Goal: Communication & Community: Answer question/provide support

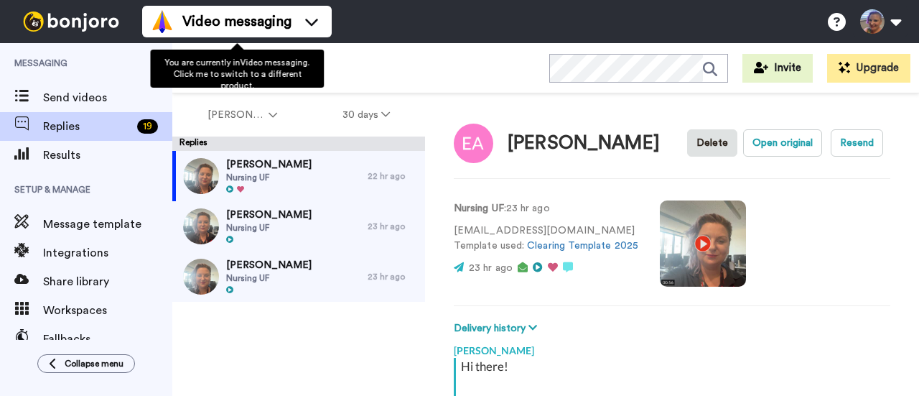
scroll to position [264, 0]
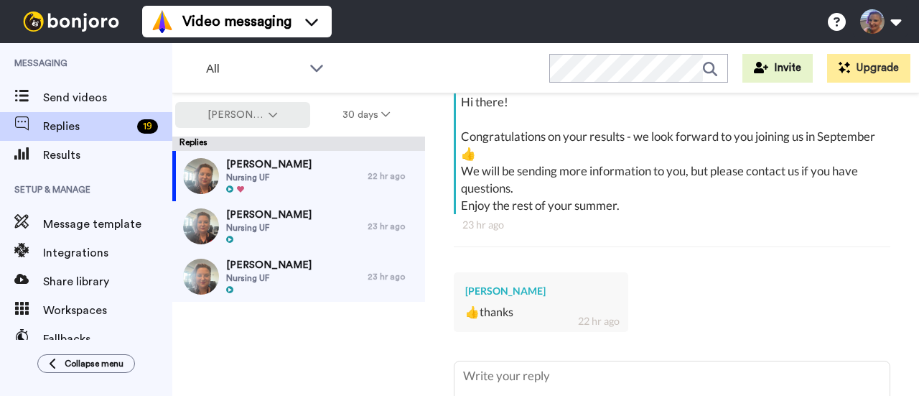
type textarea "x"
click at [256, 111] on span "[PERSON_NAME]" at bounding box center [236, 115] width 58 height 14
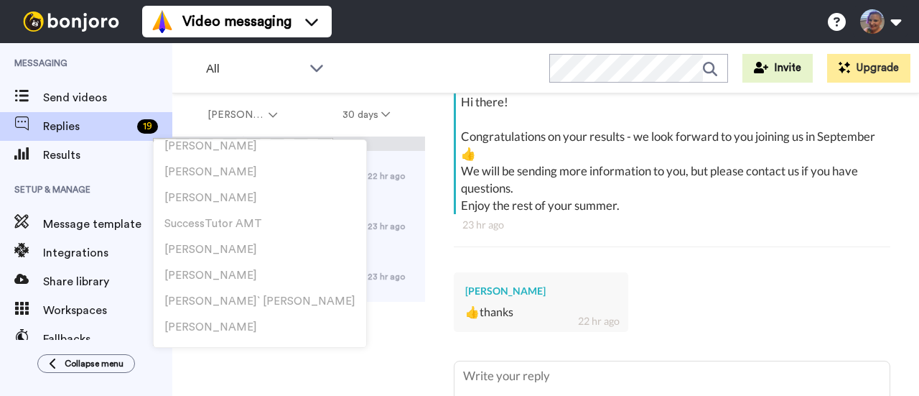
scroll to position [0, 0]
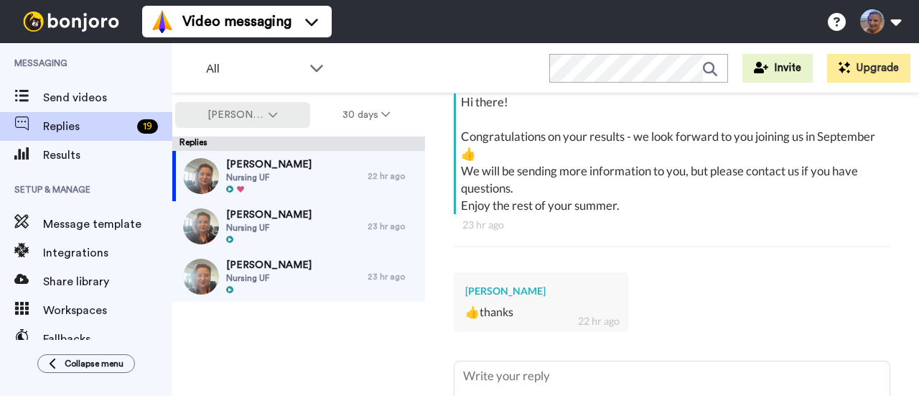
click at [270, 114] on icon at bounding box center [273, 115] width 9 height 10
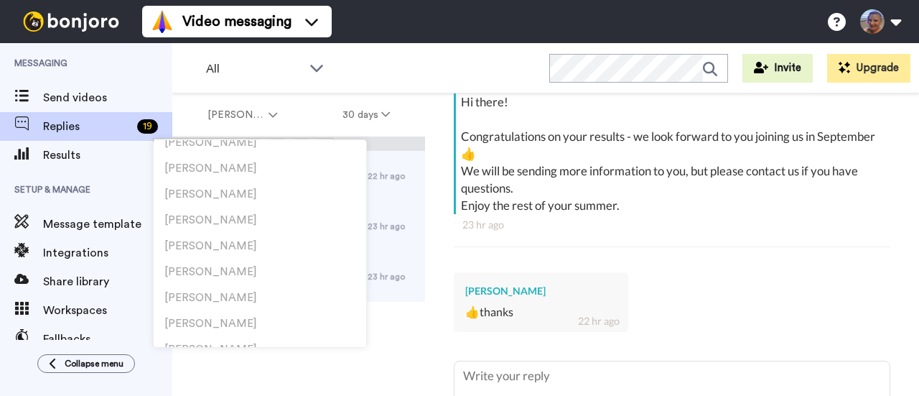
scroll to position [2404, 0]
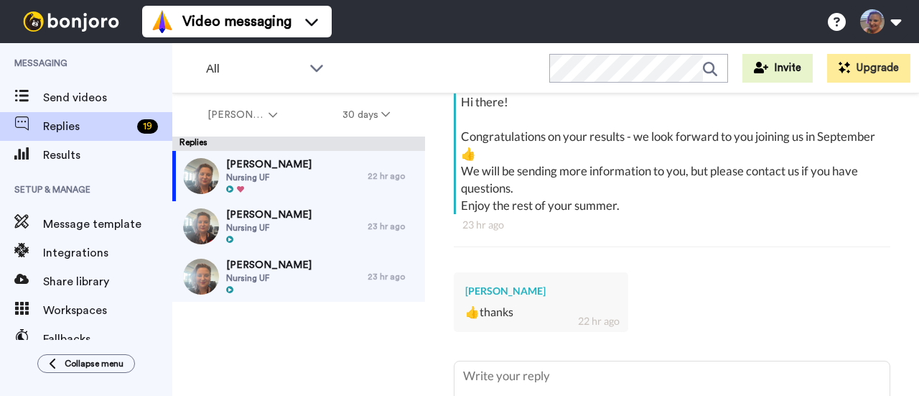
click at [398, 348] on div "[PERSON_NAME] Badu Nursing UF 22 hr ago [PERSON_NAME] Nursing UF 23 hr ago [PER…" at bounding box center [298, 273] width 253 height 245
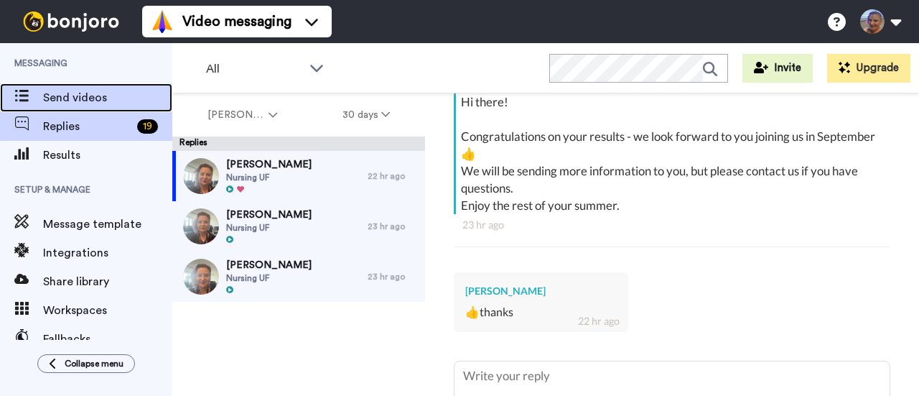
click at [107, 90] on span "Send videos" at bounding box center [107, 97] width 129 height 17
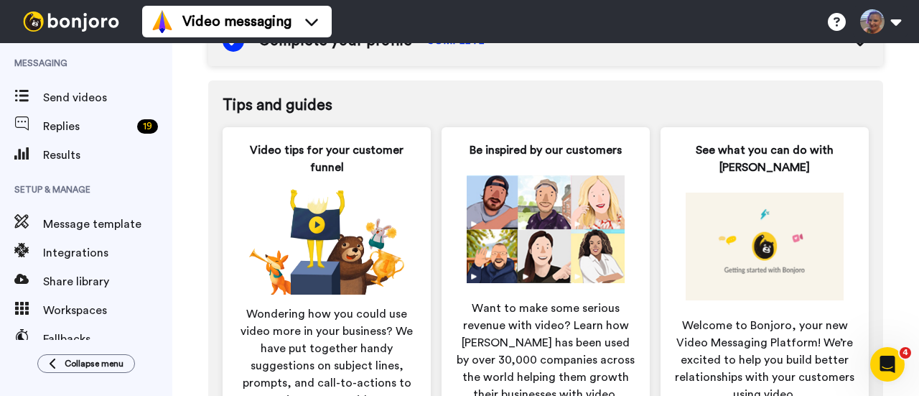
scroll to position [747, 0]
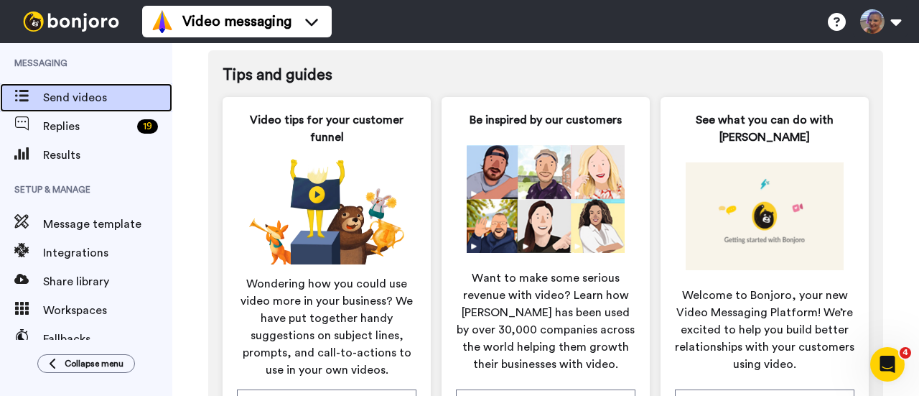
click at [50, 101] on span "Send videos" at bounding box center [107, 97] width 129 height 17
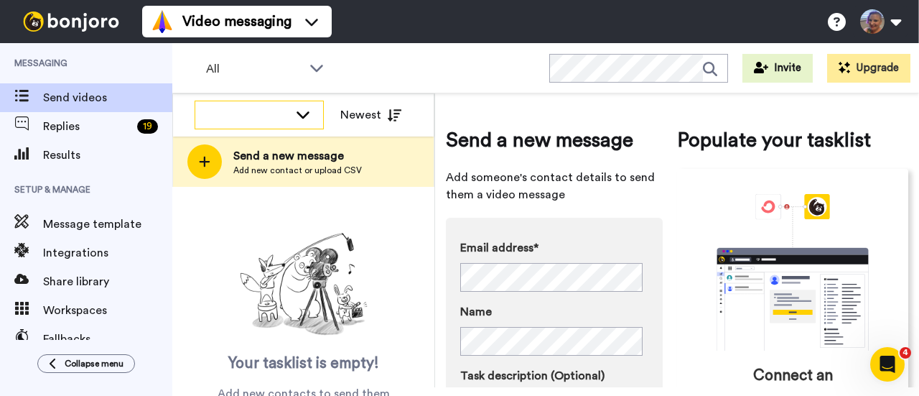
click at [309, 116] on icon at bounding box center [302, 114] width 17 height 14
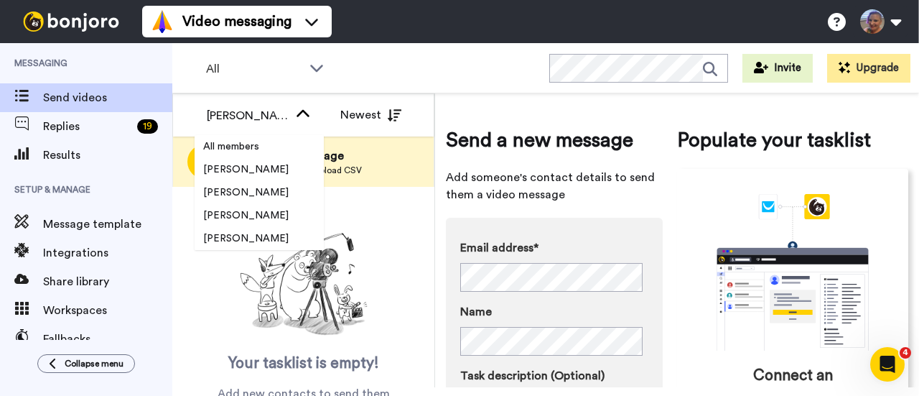
click at [401, 220] on div "Your tasklist is empty! Add new contacts to send them personalised messages" at bounding box center [303, 303] width 262 height 233
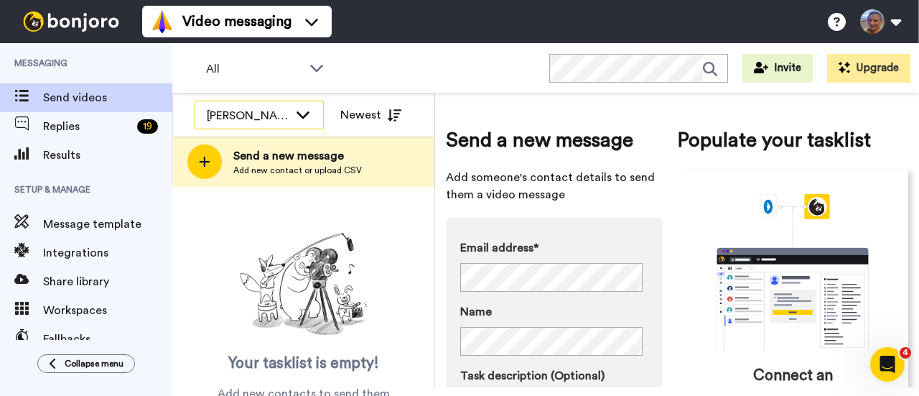
click at [304, 108] on icon at bounding box center [302, 114] width 17 height 14
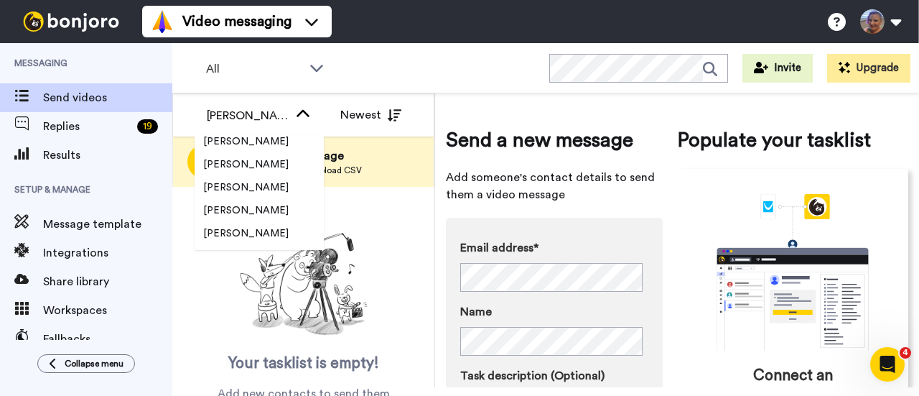
scroll to position [2206, 0]
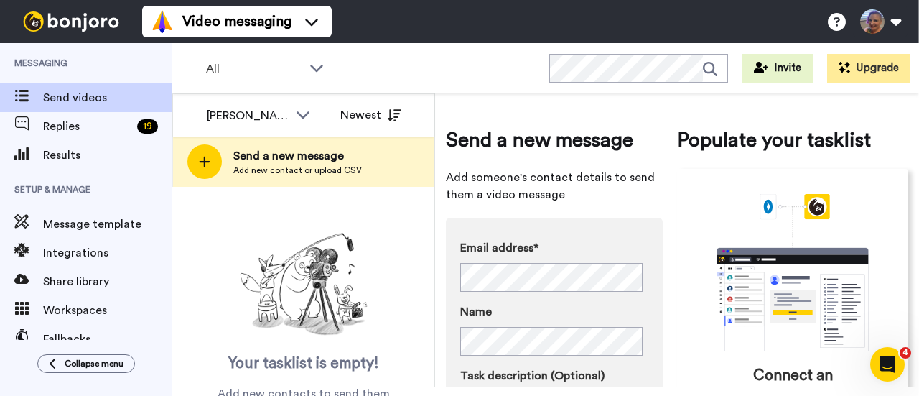
click at [375, 229] on div "Your tasklist is empty! Add new contacts to send them personalised messages" at bounding box center [303, 323] width 262 height 192
